Goal: Information Seeking & Learning: Learn about a topic

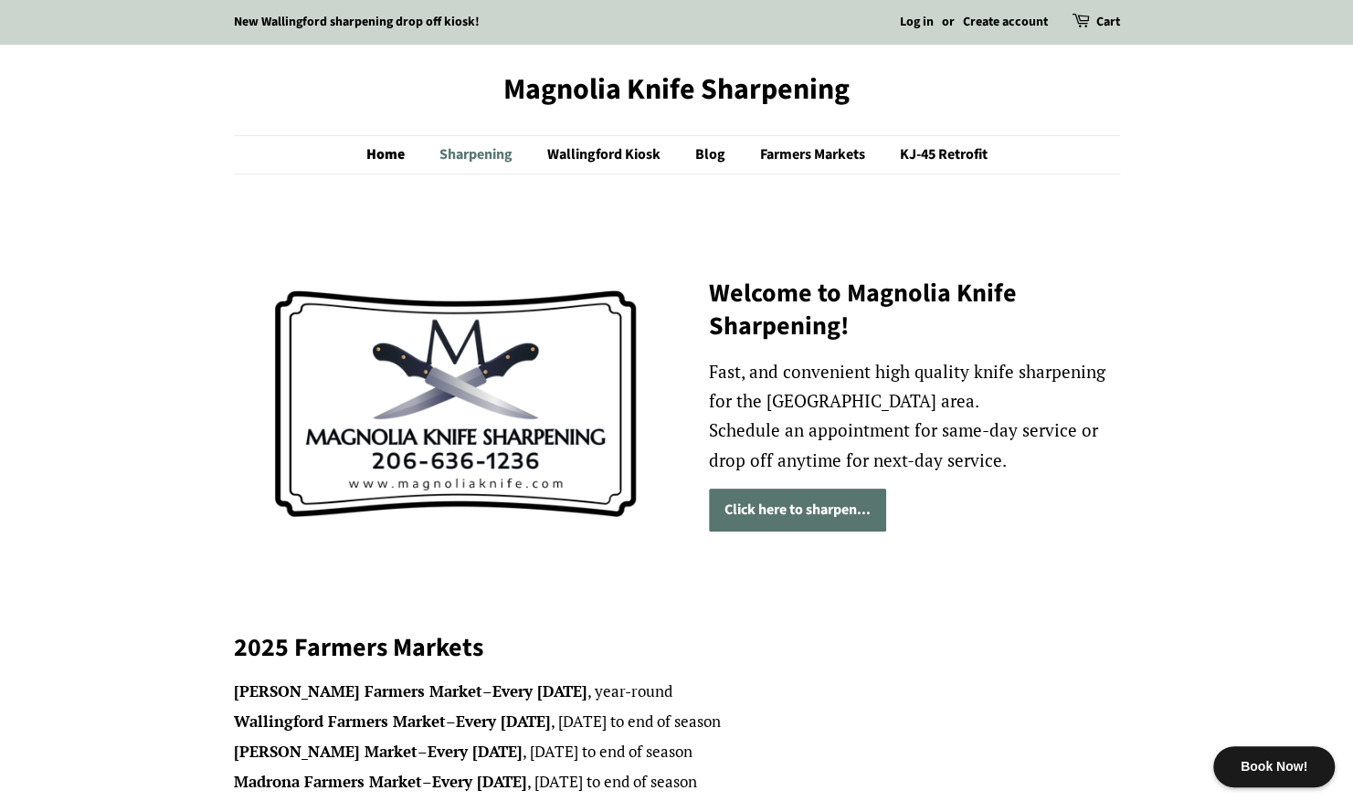
click at [473, 156] on link "Sharpening" at bounding box center [478, 154] width 105 height 37
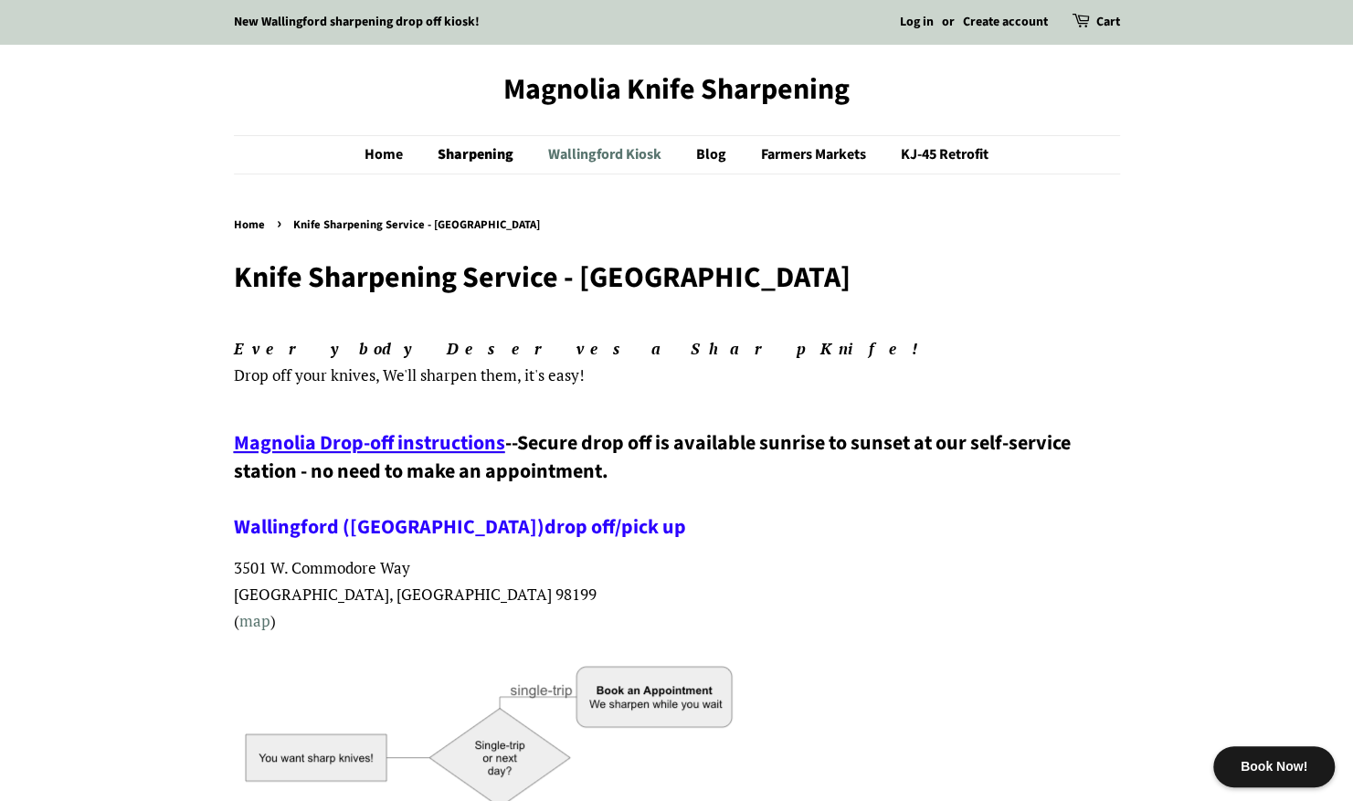
click at [630, 161] on link "Wallingford Kiosk" at bounding box center [606, 154] width 145 height 37
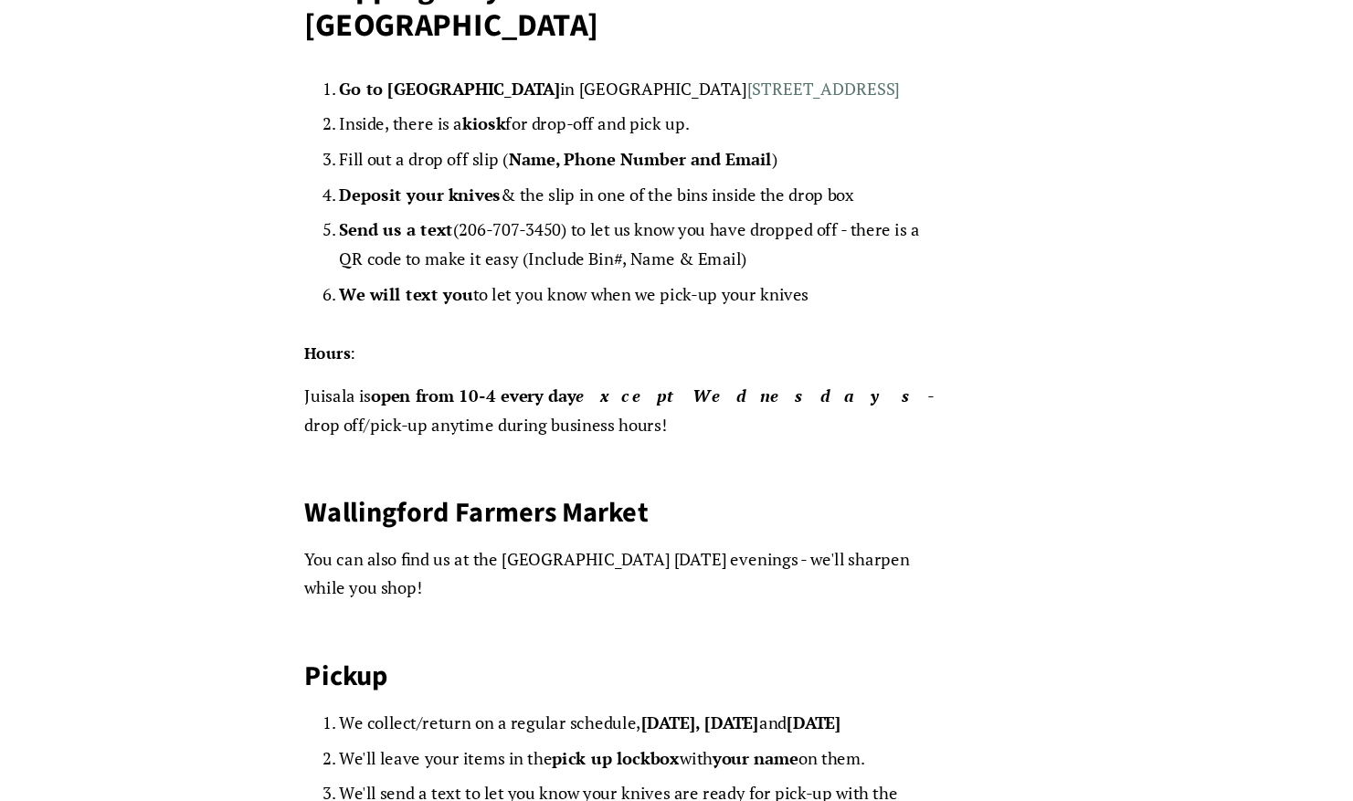
scroll to position [144, 0]
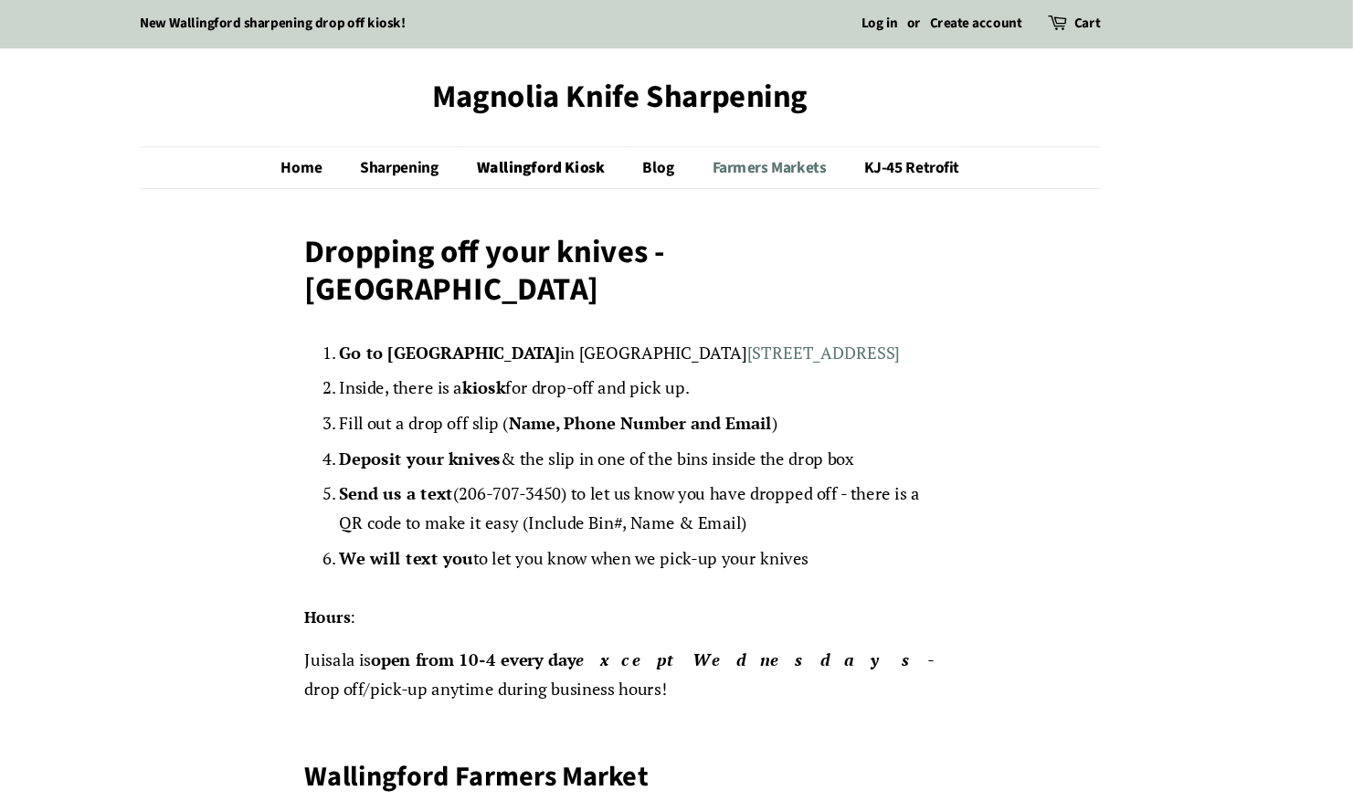
click at [787, 152] on link "Farmers Markets" at bounding box center [816, 154] width 137 height 37
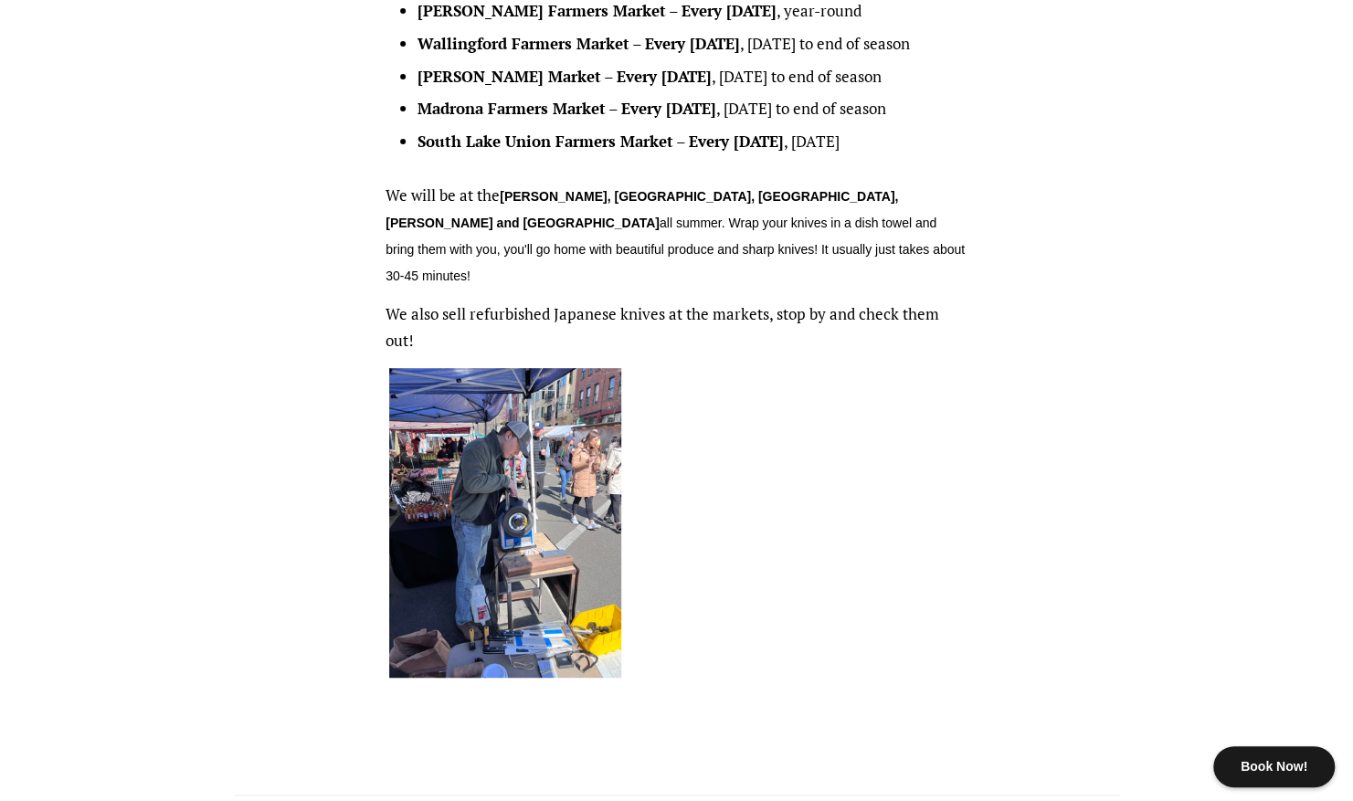
scroll to position [281, 0]
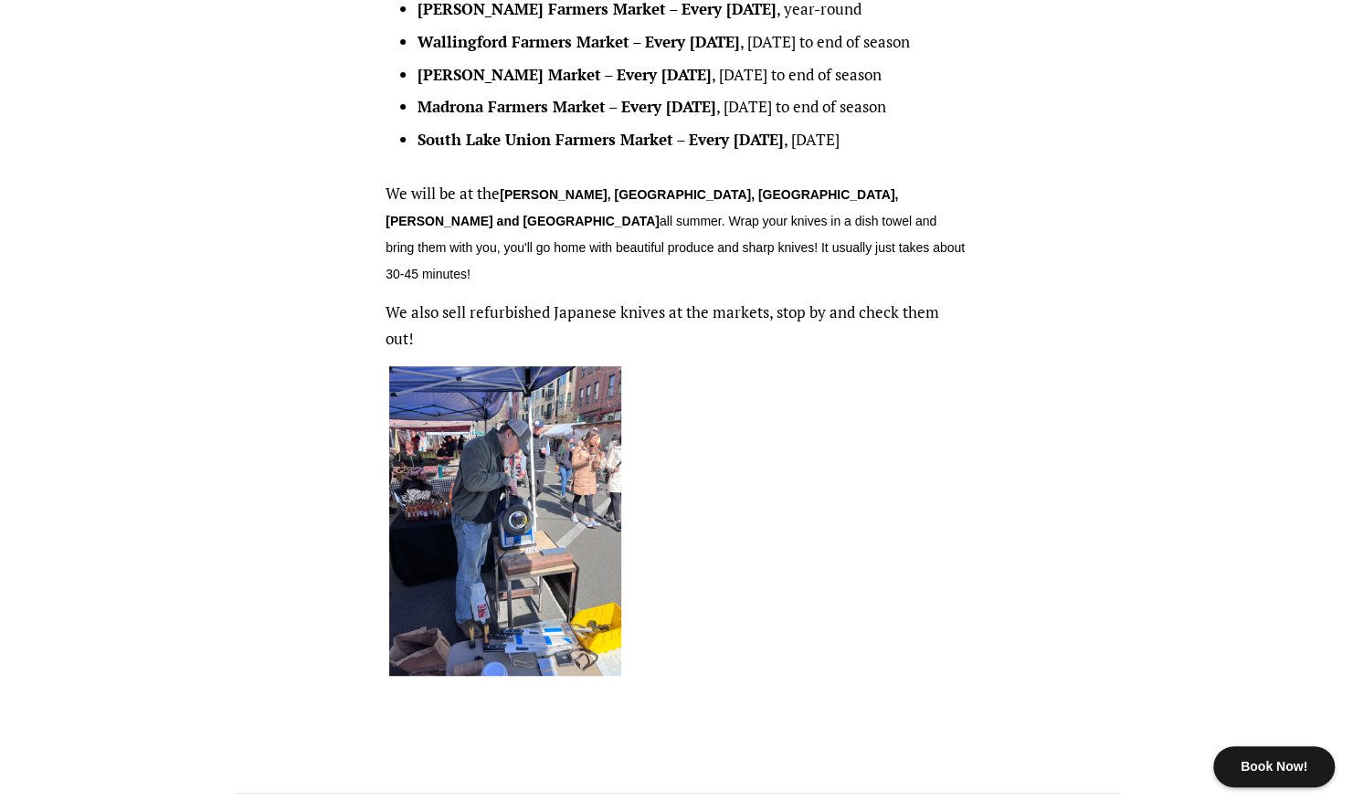
click at [544, 454] on img at bounding box center [505, 521] width 232 height 310
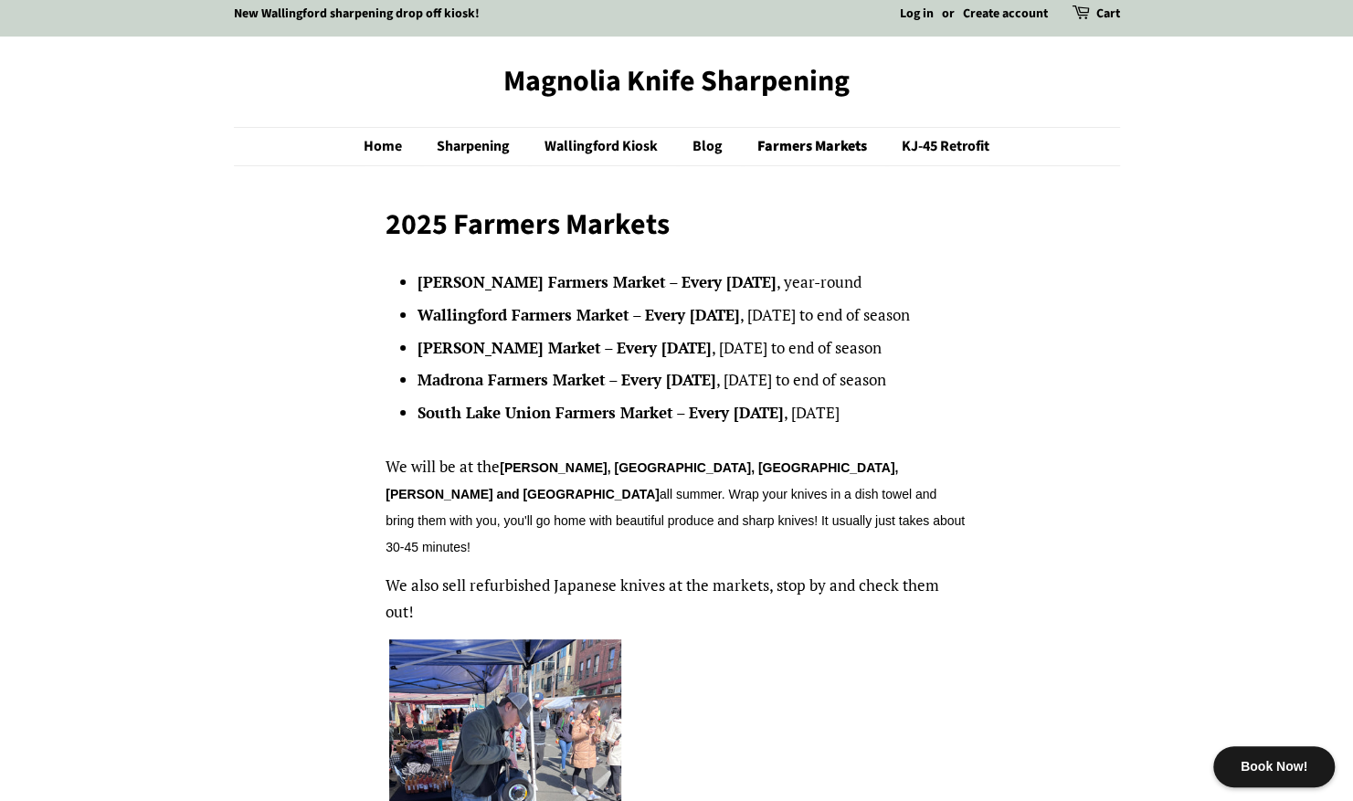
scroll to position [0, 0]
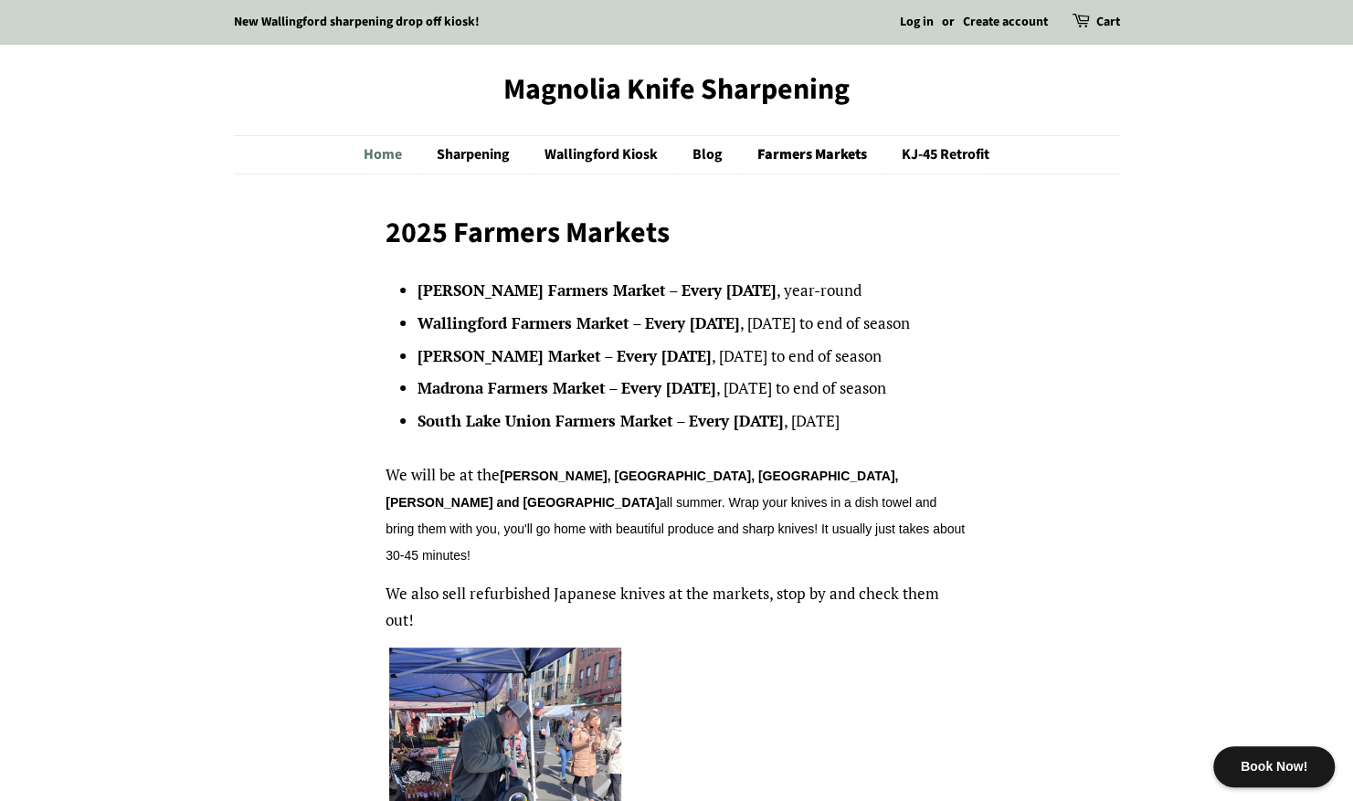
click at [375, 153] on link "Home" at bounding box center [391, 154] width 57 height 37
